Goal: Task Accomplishment & Management: Use online tool/utility

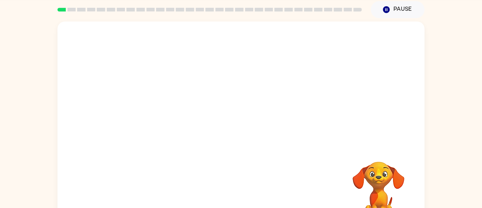
scroll to position [53, 0]
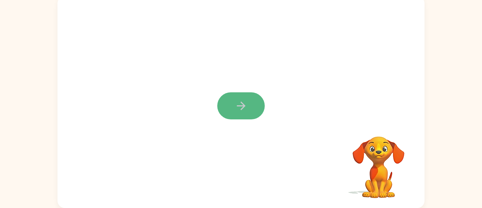
click at [242, 106] on icon "button" at bounding box center [240, 105] width 9 height 9
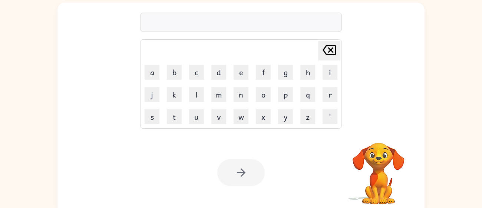
scroll to position [47, 0]
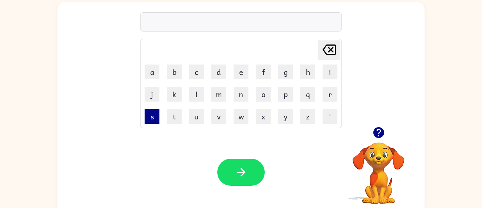
click at [154, 113] on button "s" at bounding box center [151, 116] width 15 height 15
click at [307, 73] on button "h" at bounding box center [307, 71] width 15 height 15
click at [201, 117] on button "u" at bounding box center [196, 116] width 15 height 15
click at [151, 119] on button "s" at bounding box center [151, 116] width 15 height 15
click at [303, 71] on button "h" at bounding box center [307, 71] width 15 height 15
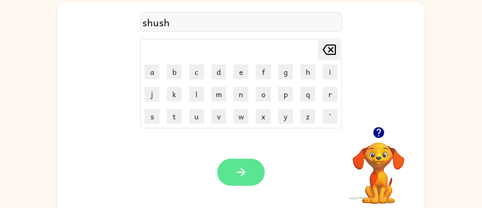
click at [245, 178] on icon "button" at bounding box center [240, 172] width 13 height 13
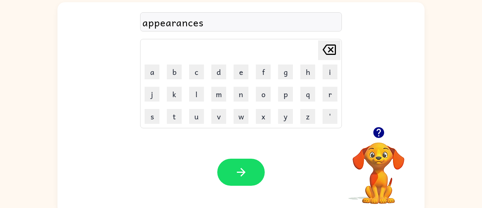
click at [181, 24] on div "appearances" at bounding box center [240, 22] width 197 height 16
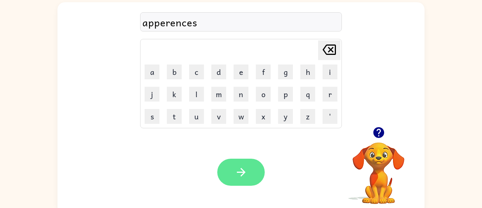
click at [260, 174] on button "button" at bounding box center [240, 172] width 47 height 27
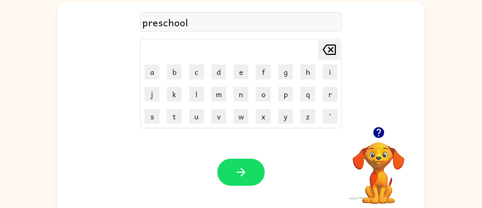
click at [157, 26] on div "preschool" at bounding box center [240, 22] width 197 height 16
click at [203, 20] on div "preschoole" at bounding box center [240, 22] width 197 height 16
click at [327, 54] on icon at bounding box center [328, 49] width 13 height 10
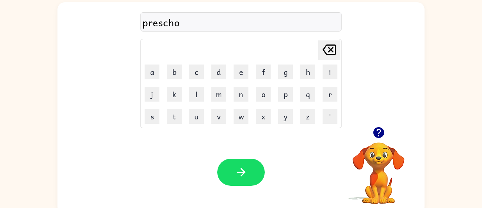
click at [327, 54] on icon at bounding box center [328, 49] width 13 height 10
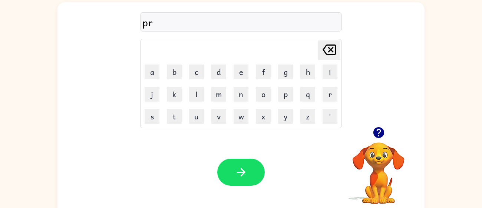
click at [327, 54] on icon at bounding box center [328, 49] width 13 height 10
type button "delete"
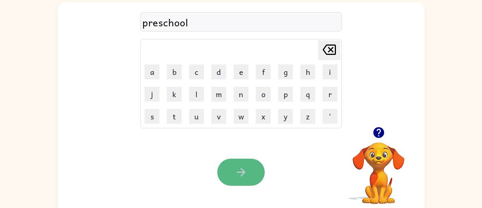
click at [253, 173] on button "button" at bounding box center [240, 172] width 47 height 27
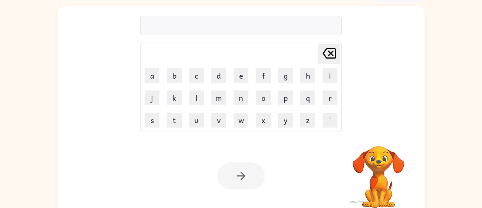
scroll to position [53, 0]
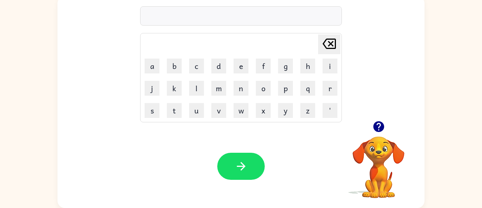
click at [380, 128] on icon "button" at bounding box center [378, 126] width 11 height 11
click at [374, 126] on icon "button" at bounding box center [378, 126] width 11 height 11
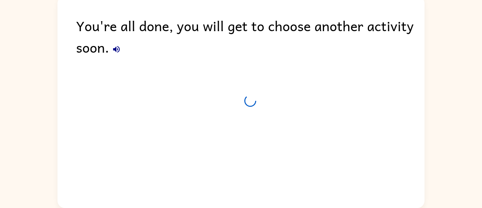
scroll to position [39, 0]
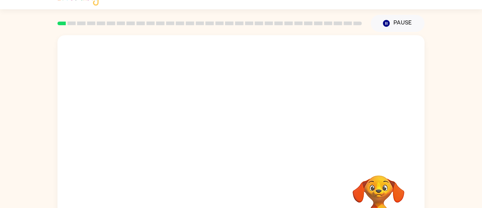
scroll to position [19, 0]
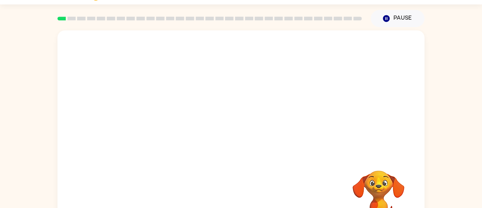
click at [160, 118] on video "Your browser must support playing .mp4 files to use Literably. Please try using…" at bounding box center [240, 92] width 367 height 124
click at [164, 118] on video "Your browser must support playing .mp4 files to use Literably. Please try using…" at bounding box center [240, 92] width 367 height 124
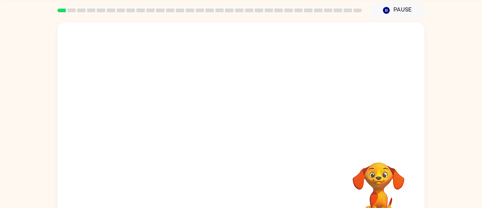
scroll to position [24, 0]
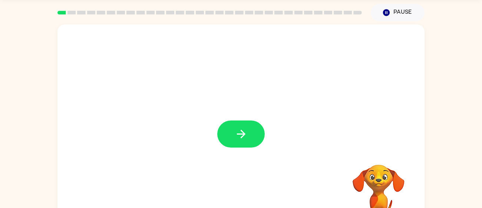
click at [244, 130] on icon "button" at bounding box center [240, 133] width 13 height 13
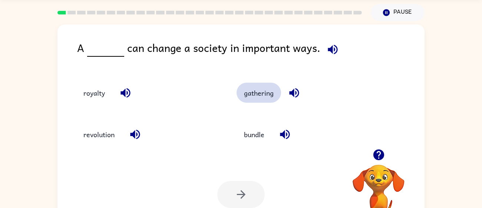
click at [260, 98] on button "gathering" at bounding box center [258, 93] width 44 height 20
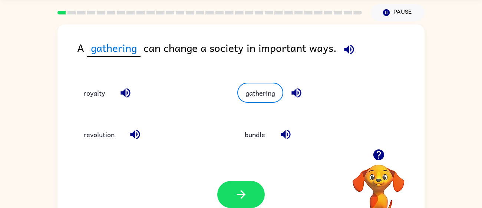
click at [347, 47] on icon "button" at bounding box center [348, 49] width 13 height 13
click at [262, 136] on button "bundle" at bounding box center [254, 134] width 35 height 20
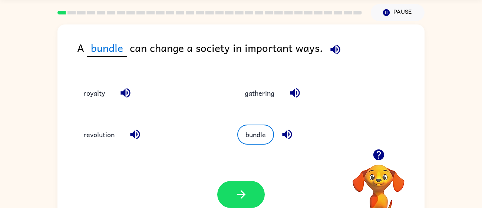
click at [279, 139] on button "button" at bounding box center [286, 134] width 19 height 19
click at [136, 134] on icon "button" at bounding box center [135, 135] width 10 height 10
click at [106, 91] on button "royalty" at bounding box center [94, 93] width 36 height 20
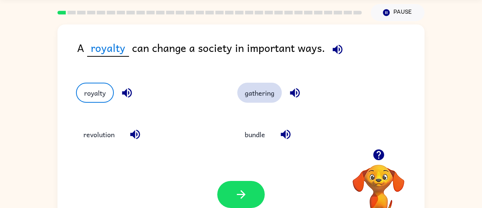
click at [269, 96] on button "gathering" at bounding box center [259, 93] width 44 height 20
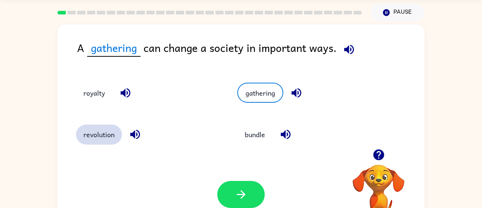
click at [88, 140] on button "revolution" at bounding box center [99, 134] width 46 height 20
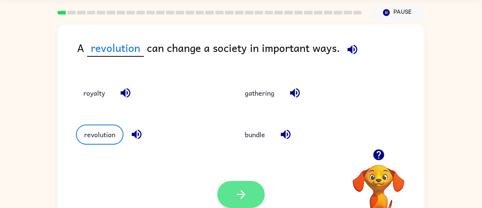
click at [236, 204] on button "button" at bounding box center [240, 194] width 47 height 27
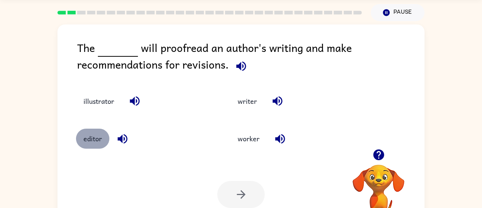
click at [92, 146] on button "editor" at bounding box center [92, 139] width 33 height 20
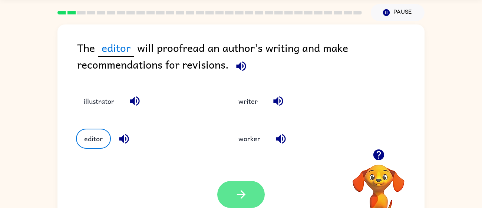
click at [261, 197] on button "button" at bounding box center [240, 194] width 47 height 27
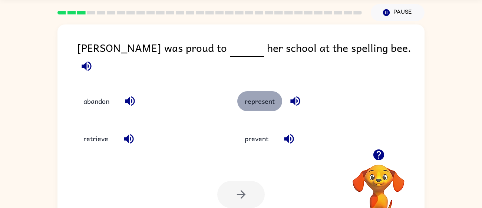
click at [256, 98] on button "represent" at bounding box center [259, 101] width 45 height 20
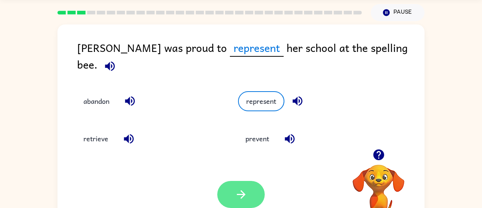
click at [252, 191] on button "button" at bounding box center [240, 194] width 47 height 27
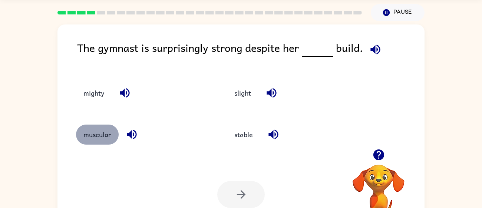
click at [96, 138] on button "muscular" at bounding box center [97, 134] width 43 height 20
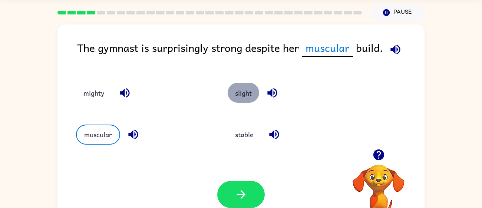
click at [247, 89] on button "slight" at bounding box center [242, 93] width 31 height 20
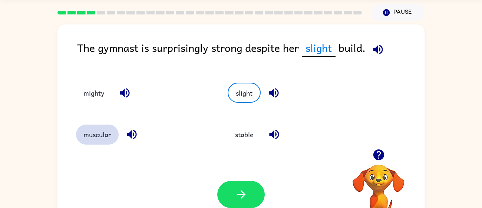
click at [106, 138] on button "muscular" at bounding box center [97, 134] width 43 height 20
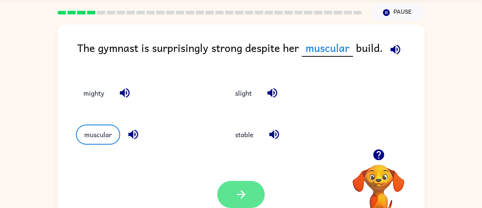
click at [256, 197] on button "button" at bounding box center [240, 194] width 47 height 27
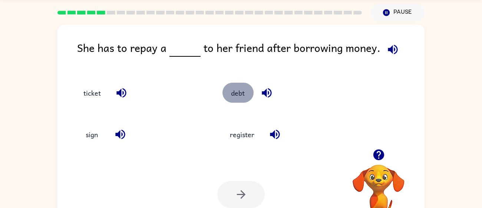
click at [237, 93] on button "debt" at bounding box center [237, 93] width 31 height 20
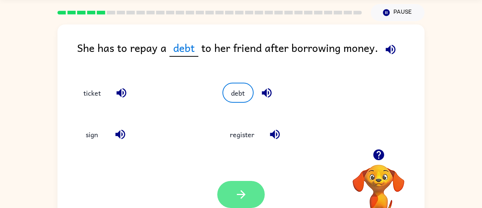
click at [236, 196] on icon "button" at bounding box center [240, 194] width 13 height 13
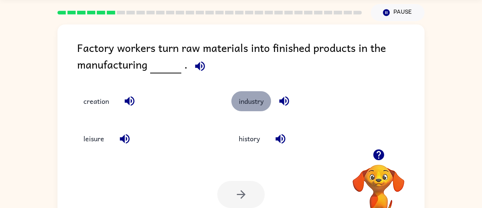
click at [241, 106] on button "industry" at bounding box center [251, 101] width 40 height 20
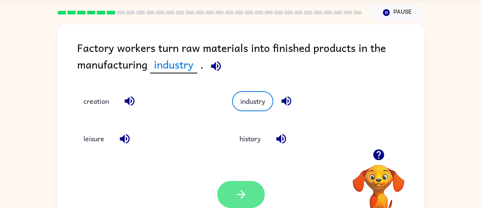
click at [234, 196] on icon "button" at bounding box center [240, 194] width 13 height 13
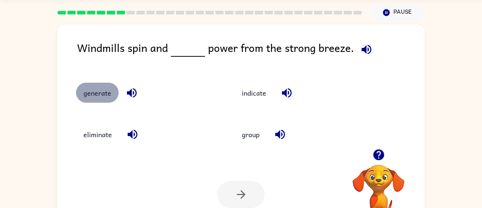
click at [99, 91] on button "generate" at bounding box center [97, 93] width 43 height 20
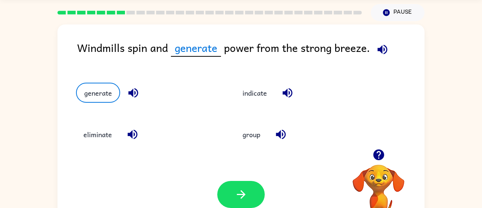
click at [381, 49] on icon "button" at bounding box center [382, 49] width 10 height 10
click at [250, 195] on button "button" at bounding box center [240, 194] width 47 height 27
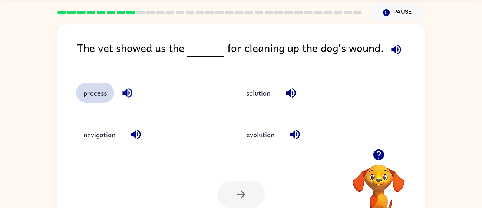
click at [98, 95] on button "process" at bounding box center [95, 93] width 38 height 20
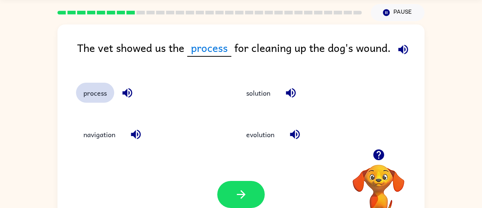
click at [76, 83] on button "process" at bounding box center [95, 93] width 38 height 20
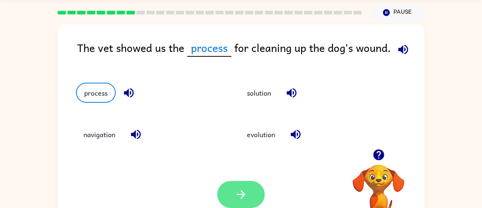
click at [248, 200] on button "button" at bounding box center [240, 194] width 47 height 27
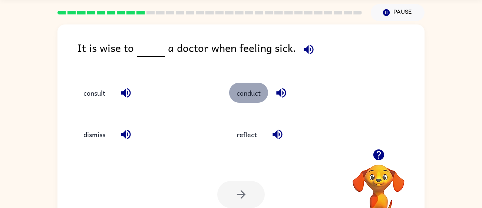
click at [244, 99] on button "conduct" at bounding box center [248, 93] width 39 height 20
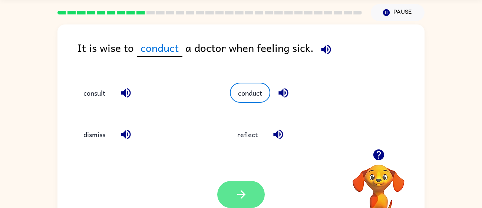
click at [238, 192] on icon "button" at bounding box center [240, 194] width 13 height 13
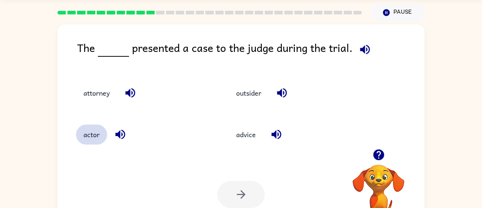
click at [89, 132] on button "actor" at bounding box center [91, 134] width 31 height 20
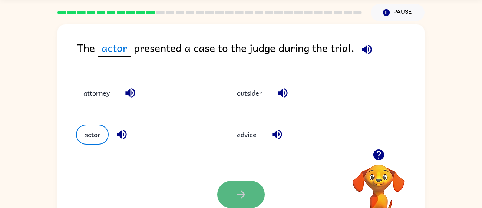
click at [238, 193] on icon "button" at bounding box center [240, 194] width 13 height 13
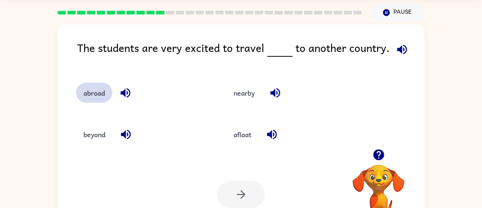
click at [101, 87] on button "abroad" at bounding box center [94, 93] width 36 height 20
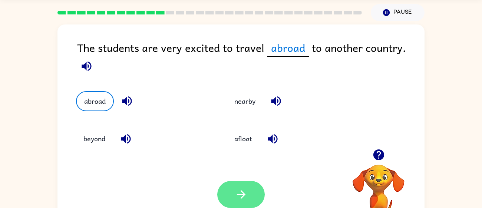
click at [245, 187] on button "button" at bounding box center [240, 194] width 47 height 27
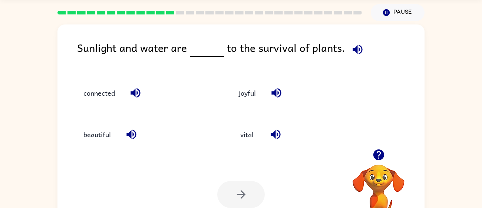
click at [100, 104] on div "connected" at bounding box center [139, 89] width 155 height 41
click at [98, 92] on button "connected" at bounding box center [99, 93] width 46 height 20
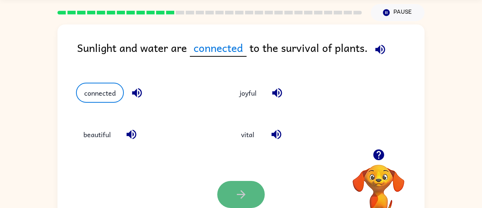
click at [230, 193] on button "button" at bounding box center [240, 194] width 47 height 27
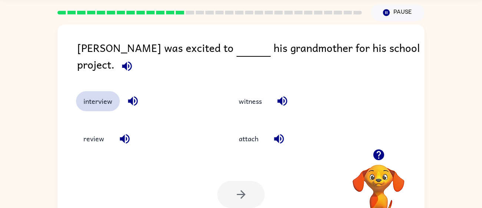
click at [108, 91] on button "interview" at bounding box center [98, 101] width 44 height 20
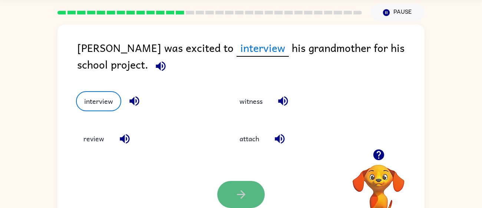
click at [237, 202] on button "button" at bounding box center [240, 194] width 47 height 27
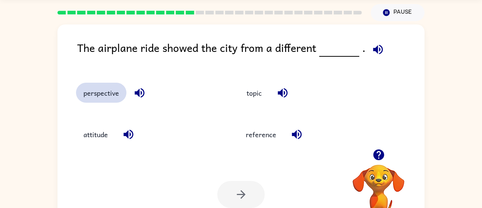
click at [113, 98] on button "perspective" at bounding box center [101, 93] width 50 height 20
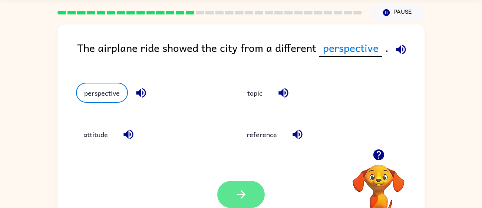
click at [234, 197] on button "button" at bounding box center [240, 194] width 47 height 27
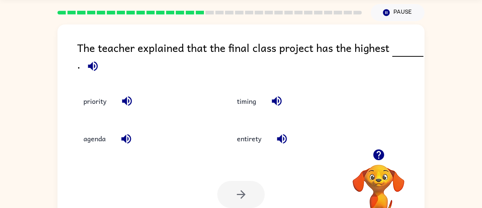
click at [107, 111] on div "priority" at bounding box center [144, 101] width 136 height 20
click at [100, 103] on button "priority" at bounding box center [95, 101] width 38 height 20
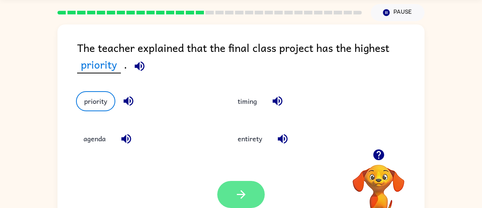
click at [241, 189] on icon "button" at bounding box center [240, 194] width 13 height 13
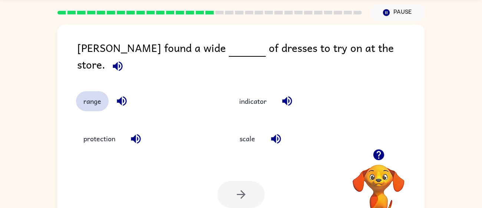
click at [97, 91] on button "range" at bounding box center [92, 101] width 33 height 20
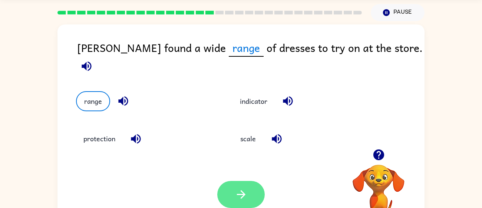
click at [227, 195] on button "button" at bounding box center [240, 194] width 47 height 27
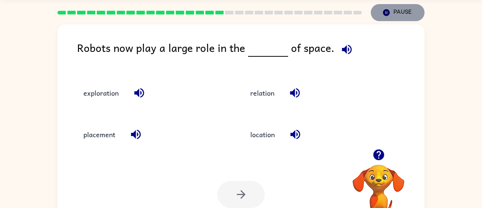
click at [389, 12] on icon "Pause" at bounding box center [386, 13] width 8 height 8
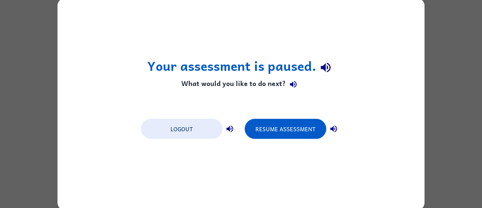
scroll to position [0, 0]
